Goal: Task Accomplishment & Management: Complete application form

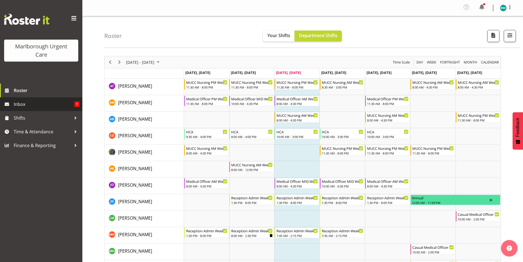
click at [54, 105] on span "Inbox" at bounding box center [44, 104] width 61 height 8
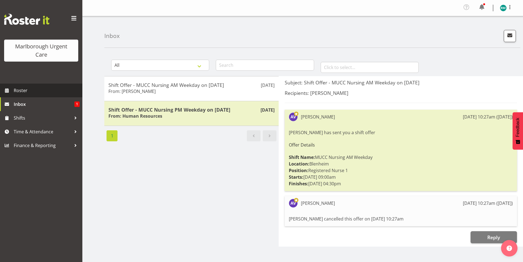
click at [38, 89] on span "Roster" at bounding box center [47, 90] width 66 height 8
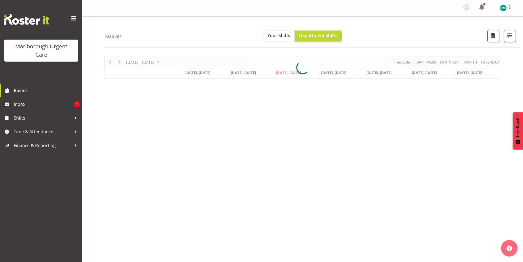
click at [277, 37] on span "Your Shifts" at bounding box center [279, 35] width 23 height 6
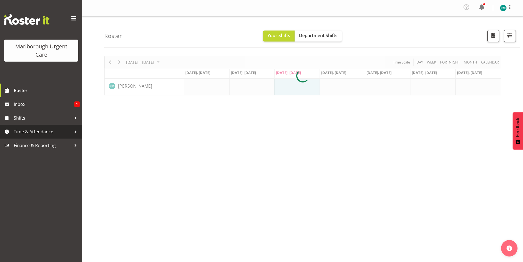
click at [58, 134] on span "Time & Attendance" at bounding box center [43, 131] width 58 height 8
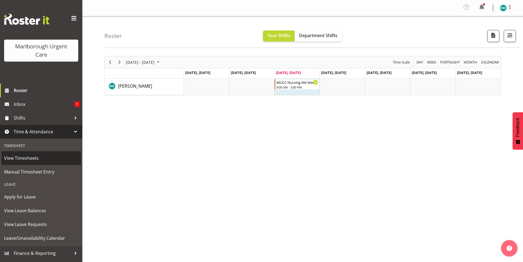
click at [44, 158] on span "View Timesheets" at bounding box center [41, 158] width 74 height 8
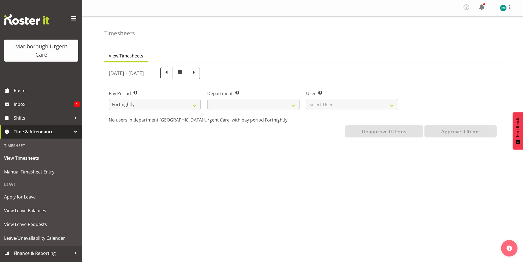
select select
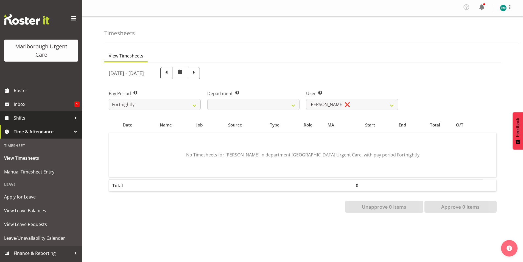
click at [38, 113] on link "Shifts" at bounding box center [41, 118] width 82 height 14
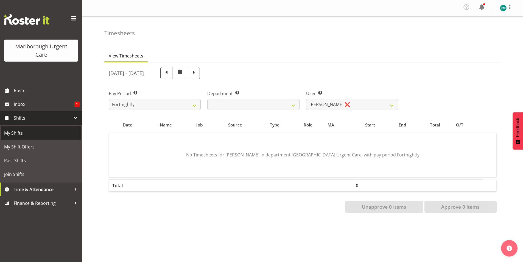
click at [32, 137] on span "My Shifts" at bounding box center [41, 133] width 74 height 8
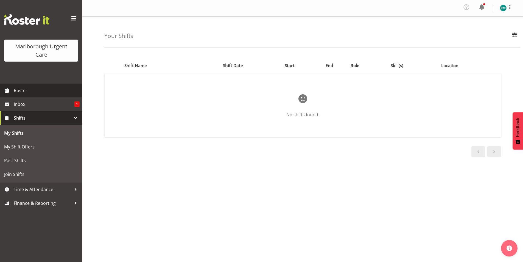
click at [35, 96] on link "Roster" at bounding box center [41, 91] width 82 height 14
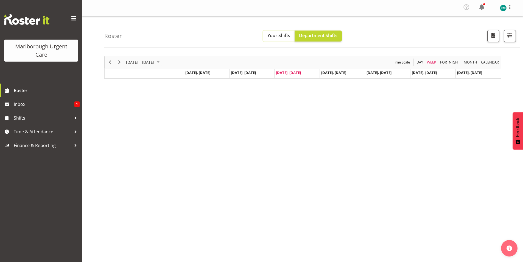
click at [271, 37] on span "Your Shifts" at bounding box center [279, 35] width 23 height 6
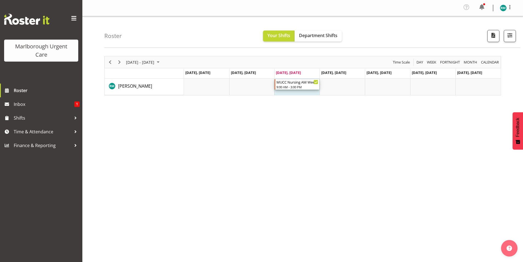
click at [292, 84] on div "MUCC Nursing AM Weekday" at bounding box center [298, 81] width 42 height 5
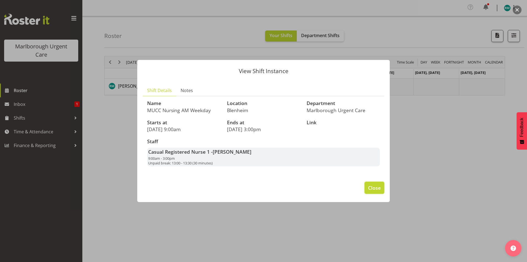
click at [379, 186] on span "Close" at bounding box center [374, 187] width 13 height 7
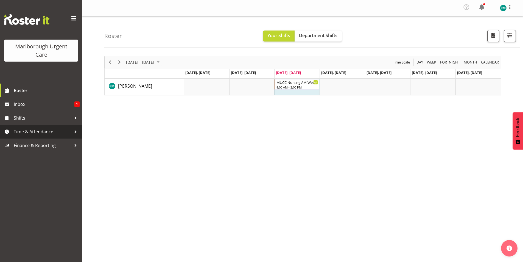
click at [55, 130] on span "Time & Attendance" at bounding box center [43, 131] width 58 height 8
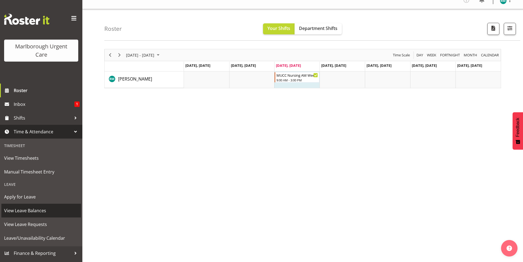
scroll to position [10, 0]
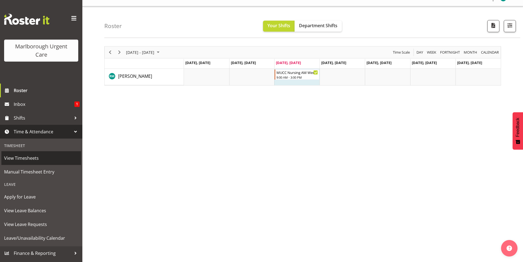
click at [32, 157] on span "View Timesheets" at bounding box center [41, 158] width 74 height 8
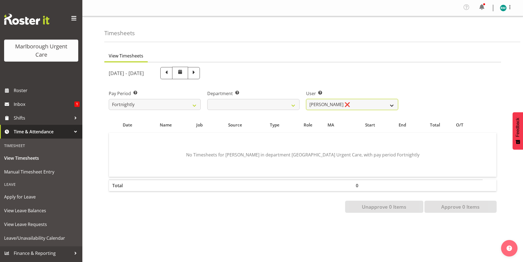
click at [319, 102] on select "[PERSON_NAME] ❌" at bounding box center [352, 104] width 92 height 11
click at [373, 138] on td "No Timesheets for [PERSON_NAME] in department [GEOGRAPHIC_DATA] Urgent Care, wi…" at bounding box center [303, 155] width 388 height 44
click at [200, 76] on span at bounding box center [194, 73] width 12 height 12
select select
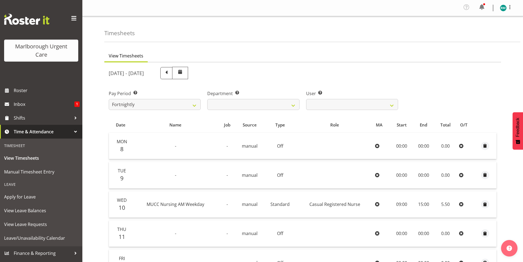
scroll to position [27, 0]
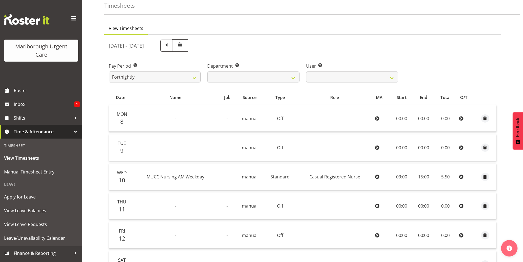
click at [461, 176] on icon at bounding box center [462, 176] width 4 height 4
click at [462, 202] on td at bounding box center [466, 206] width 19 height 26
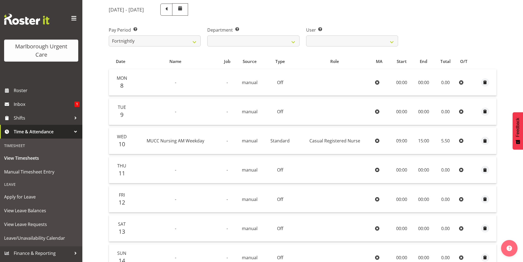
scroll to position [82, 0]
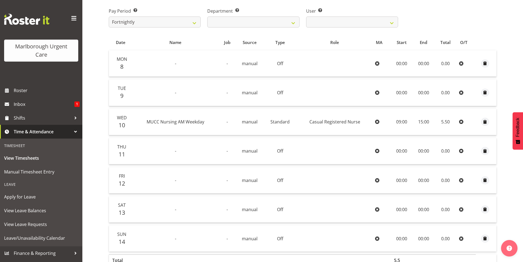
click at [207, 125] on td "MUCC Nursing AM Weekday" at bounding box center [176, 122] width 86 height 26
click at [357, 121] on span "Casual Registered Nurse" at bounding box center [335, 122] width 51 height 6
click at [417, 121] on td "15:00" at bounding box center [423, 122] width 21 height 26
click at [485, 123] on span "button" at bounding box center [485, 122] width 6 height 6
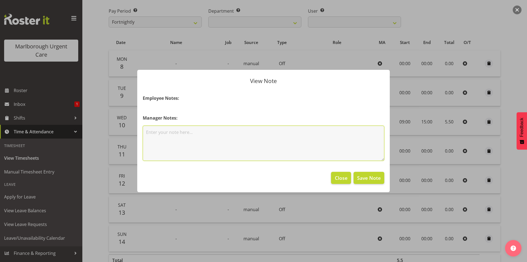
click at [293, 147] on textarea at bounding box center [264, 143] width 242 height 35
type textarea "Please change to finish at 1615 instead of 1500"
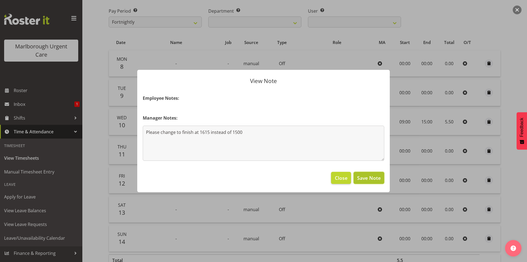
click at [367, 182] on button "Save Note" at bounding box center [369, 178] width 31 height 12
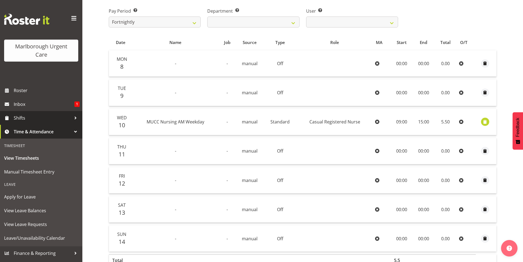
click at [23, 121] on span "Shifts" at bounding box center [43, 118] width 58 height 8
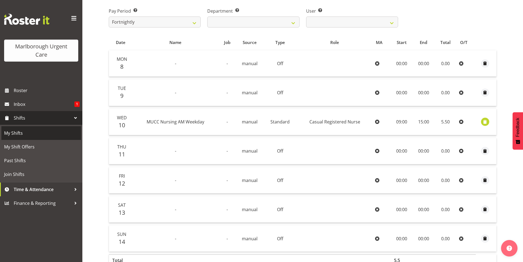
click at [30, 133] on span "My Shifts" at bounding box center [41, 133] width 74 height 8
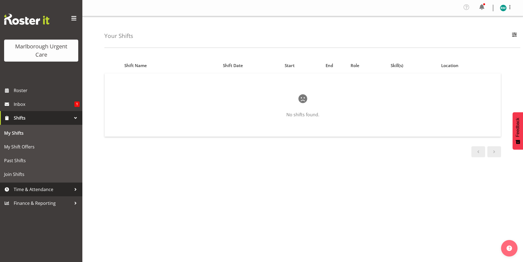
click at [43, 187] on span "Time & Attendance" at bounding box center [43, 189] width 58 height 8
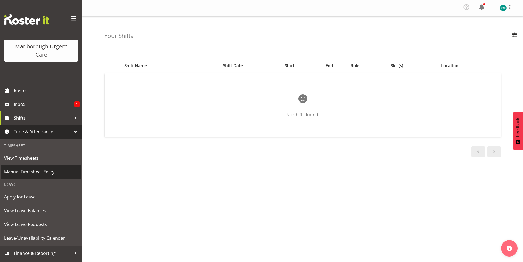
click at [33, 169] on span "Manual Timesheet Entry" at bounding box center [41, 172] width 74 height 8
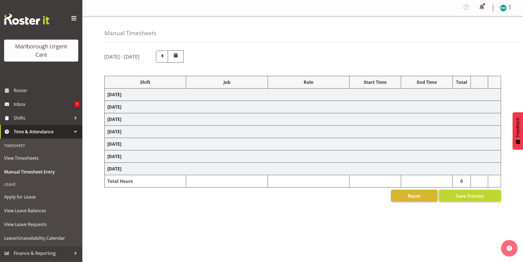
select select "80939"
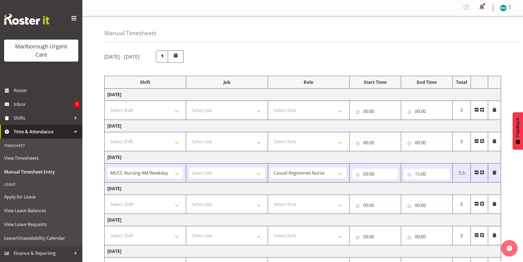
click at [483, 172] on span at bounding box center [482, 172] width 4 height 4
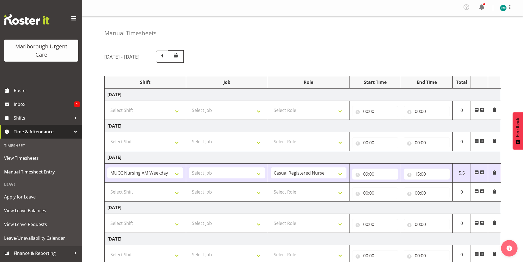
drag, startPoint x: 465, startPoint y: 191, endPoint x: 461, endPoint y: 191, distance: 4.4
click at [465, 191] on td "0" at bounding box center [462, 191] width 18 height 19
click at [168, 190] on select "Select Shift Casual Addition Casual Addition Casual Medical Officer Addition Ca…" at bounding box center [145, 191] width 76 height 11
click at [222, 196] on select "Select Job" at bounding box center [227, 191] width 76 height 11
click at [160, 192] on select "Select Shift Casual Addition Casual Addition Casual Medical Officer Addition Ca…" at bounding box center [145, 191] width 76 height 11
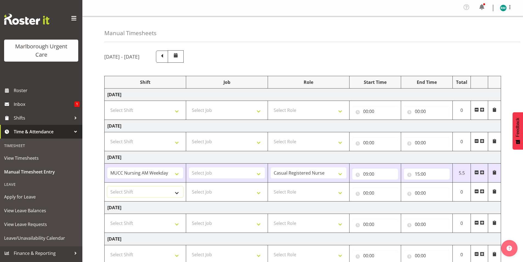
select select "80892"
click at [107, 186] on select "Select Shift Casual Addition Casual Addition Casual Medical Officer Addition Ca…" at bounding box center [145, 191] width 76 height 11
click at [224, 193] on select "Select Job" at bounding box center [227, 191] width 76 height 11
click at [321, 191] on select "Select Role Casual Registered Nurse Casual Weekend RN" at bounding box center [309, 191] width 76 height 11
select select "1560"
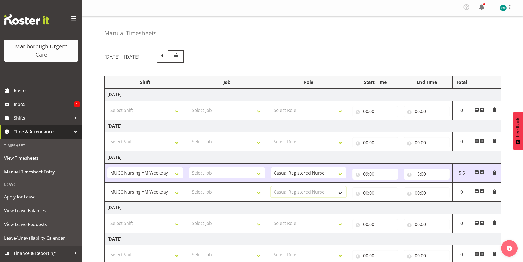
click at [271, 186] on select "Select Role Casual Registered Nurse Casual Weekend RN" at bounding box center [309, 191] width 76 height 11
click at [370, 194] on input "00:00" at bounding box center [375, 192] width 46 height 11
click at [389, 207] on select "00 01 02 03 04 05 06 07 08 09 10 11 12 13 14 15 16 17 18 19 20 21 22 23" at bounding box center [390, 207] width 12 height 11
click at [433, 173] on input "15:00" at bounding box center [427, 173] width 46 height 11
click at [444, 187] on select "00 01 02 03 04 05 06 07 08 09 10 11 12 13 14 15 16 17 18 19 20 21 22 23" at bounding box center [441, 188] width 12 height 11
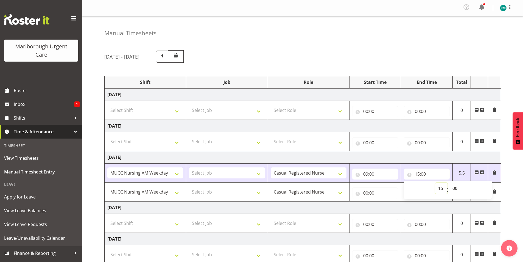
select select "16"
click at [435, 183] on select "00 01 02 03 04 05 06 07 08 09 10 11 12 13 14 15 16 17 18 19 20 21 22 23" at bounding box center [441, 188] width 12 height 11
type input "16:00"
click at [455, 187] on select "00 01 02 03 04 05 06 07 08 09 10 11 12 13 14 15 16 17 18 19 20 21 22 23 24 25 2…" at bounding box center [456, 188] width 12 height 11
select select "15"
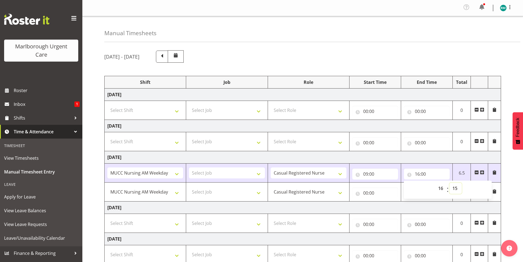
click at [450, 183] on select "00 01 02 03 04 05 06 07 08 09 10 11 12 13 14 15 16 17 18 19 20 21 22 23 24 25 2…" at bounding box center [456, 188] width 12 height 11
type input "16:15"
click at [429, 159] on td "[DATE]" at bounding box center [303, 157] width 397 height 12
click at [477, 191] on span at bounding box center [477, 191] width 4 height 4
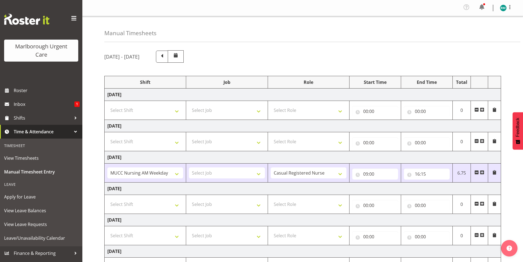
click at [494, 173] on span at bounding box center [495, 172] width 4 height 4
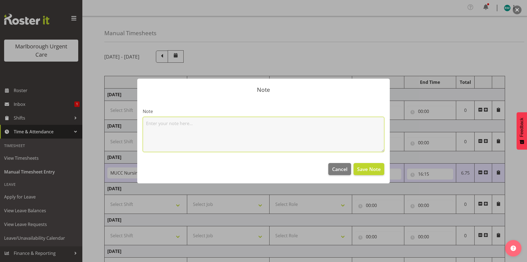
click at [272, 124] on textarea at bounding box center [264, 134] width 242 height 35
type textarea "Z"
type textarea "Stayed onto help"
click at [365, 167] on span "Save Note" at bounding box center [369, 168] width 24 height 7
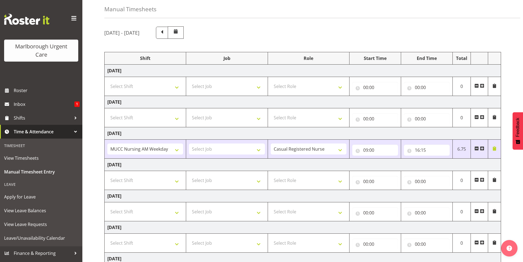
scroll to position [81, 0]
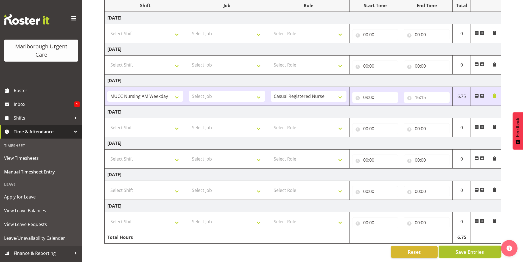
click at [463, 248] on span "Save Entries" at bounding box center [470, 251] width 29 height 7
